Goal: Find specific page/section: Find specific page/section

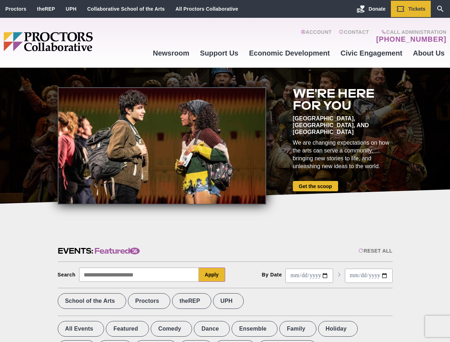
click at [225, 171] on div at bounding box center [162, 145] width 208 height 117
click at [375, 251] on div "Reset All" at bounding box center [375, 251] width 34 height 6
click at [212, 275] on button "Apply" at bounding box center [212, 275] width 26 height 14
